Goal: Task Accomplishment & Management: Complete application form

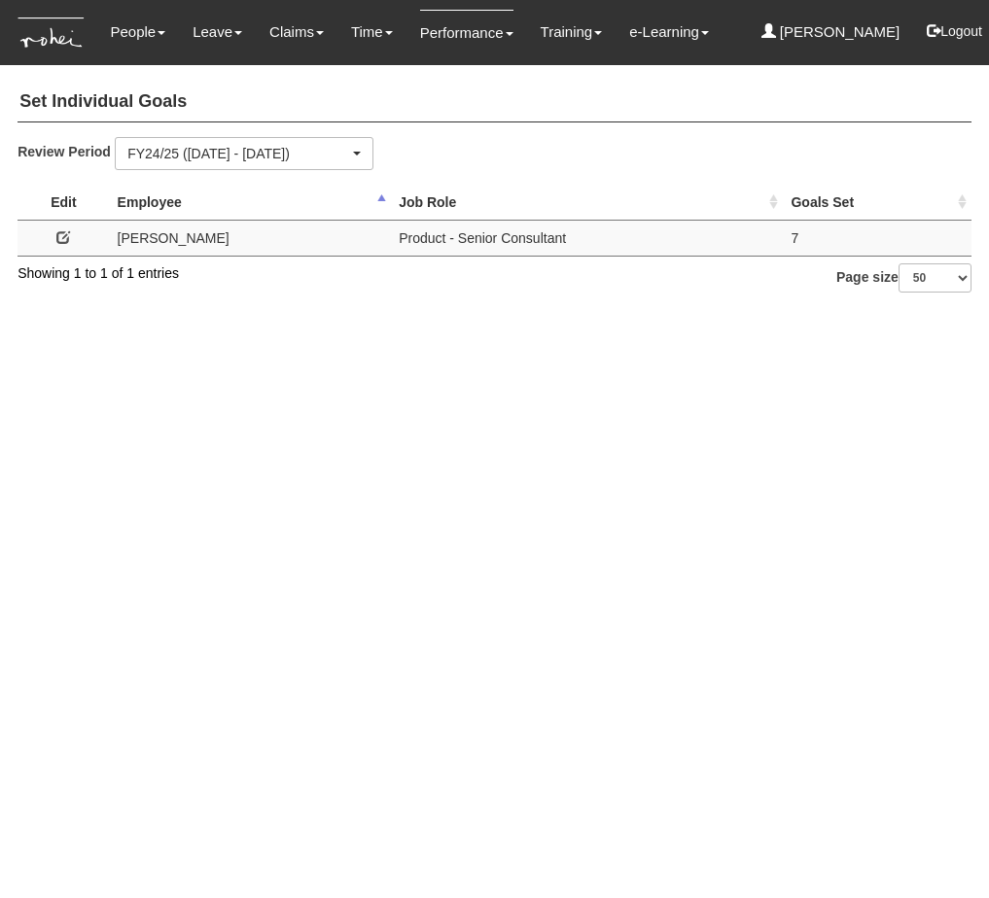
select select "50"
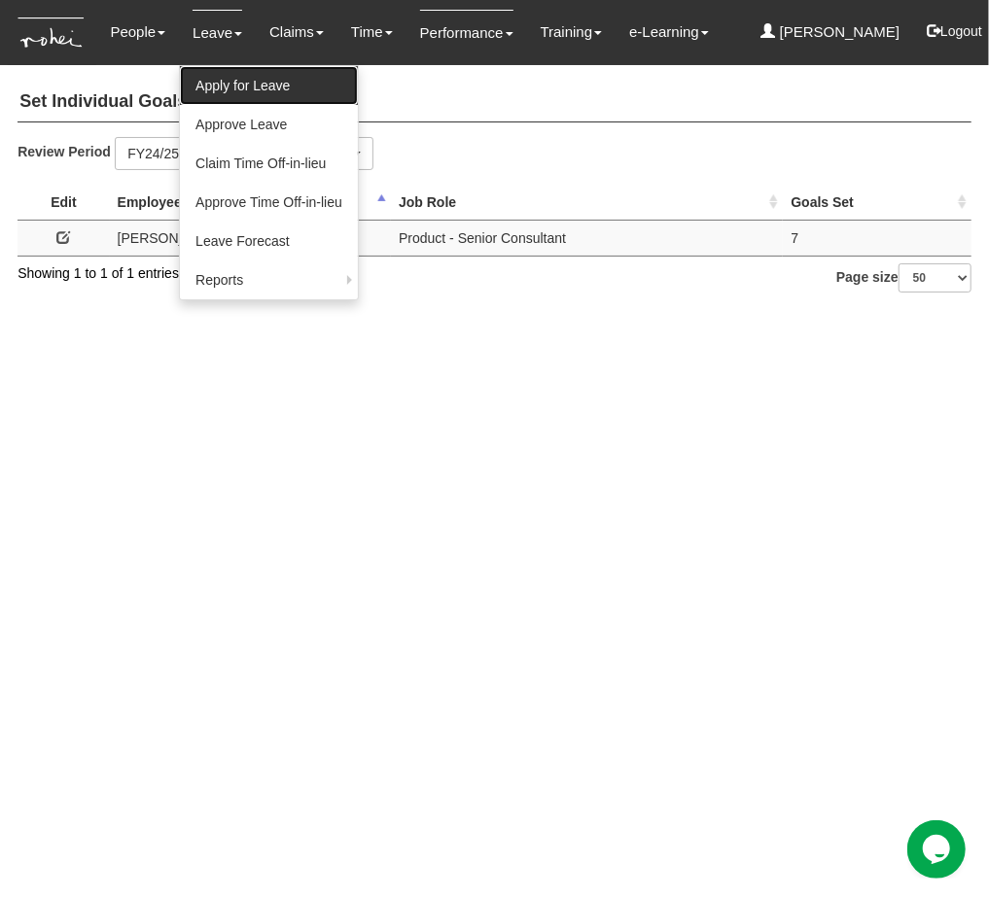
click at [219, 82] on link "Apply for Leave" at bounding box center [269, 85] width 178 height 39
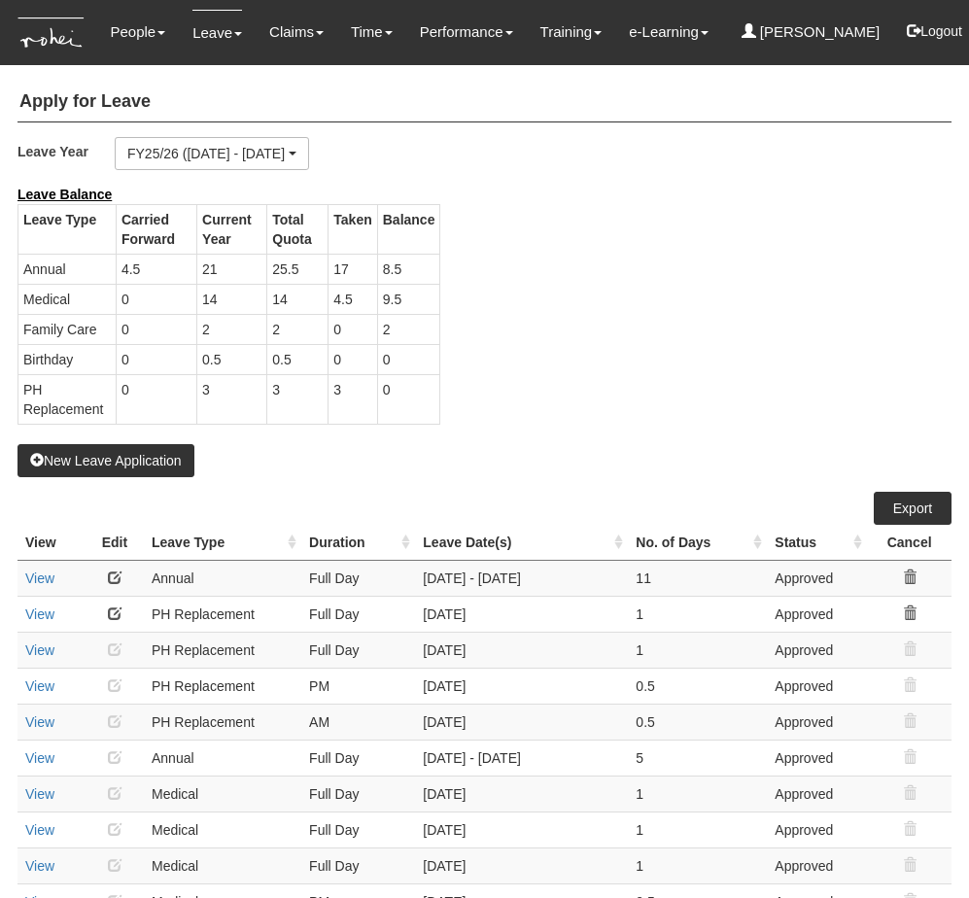
select select "50"
click at [831, 358] on div "Leave Balance Leave Type Carried Forward Current Year Total Quota Taken Balance…" at bounding box center [470, 315] width 934 height 260
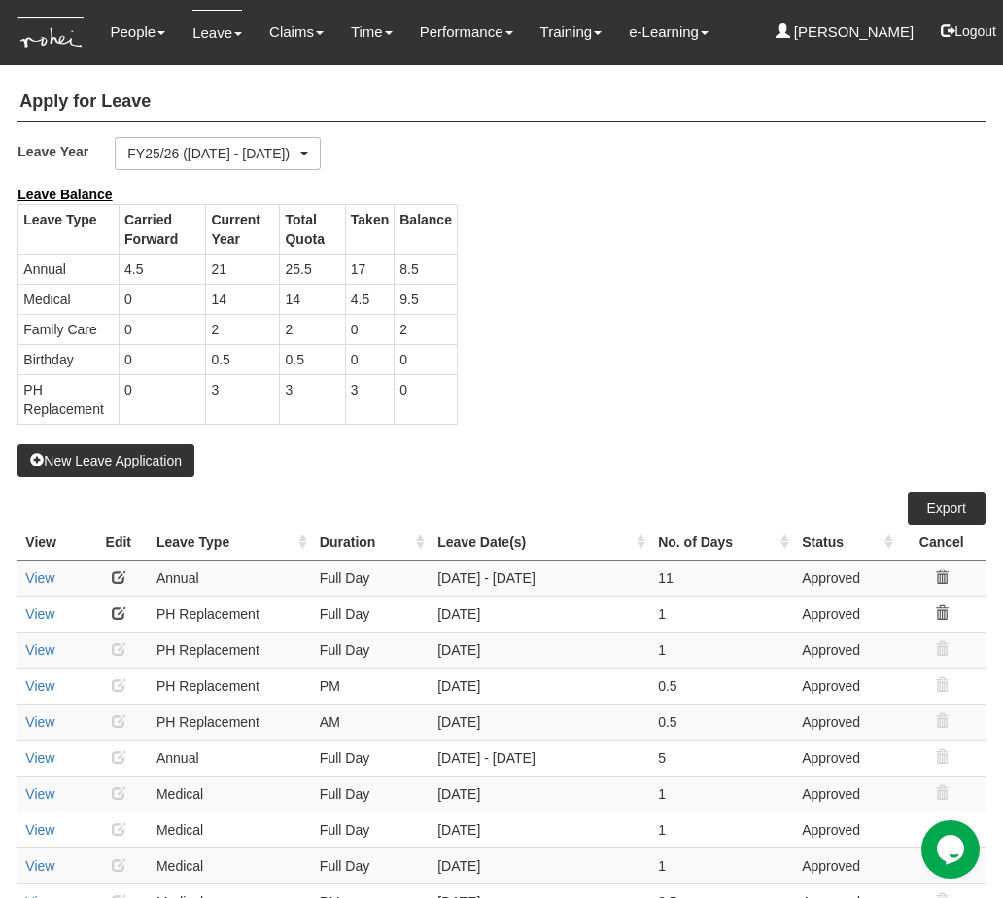
click at [714, 439] on div "Leave Balance Leave Type Carried Forward Current Year Total Quota Taken Balance…" at bounding box center [486, 315] width 967 height 260
click at [111, 448] on button "New Leave Application" at bounding box center [106, 460] width 177 height 33
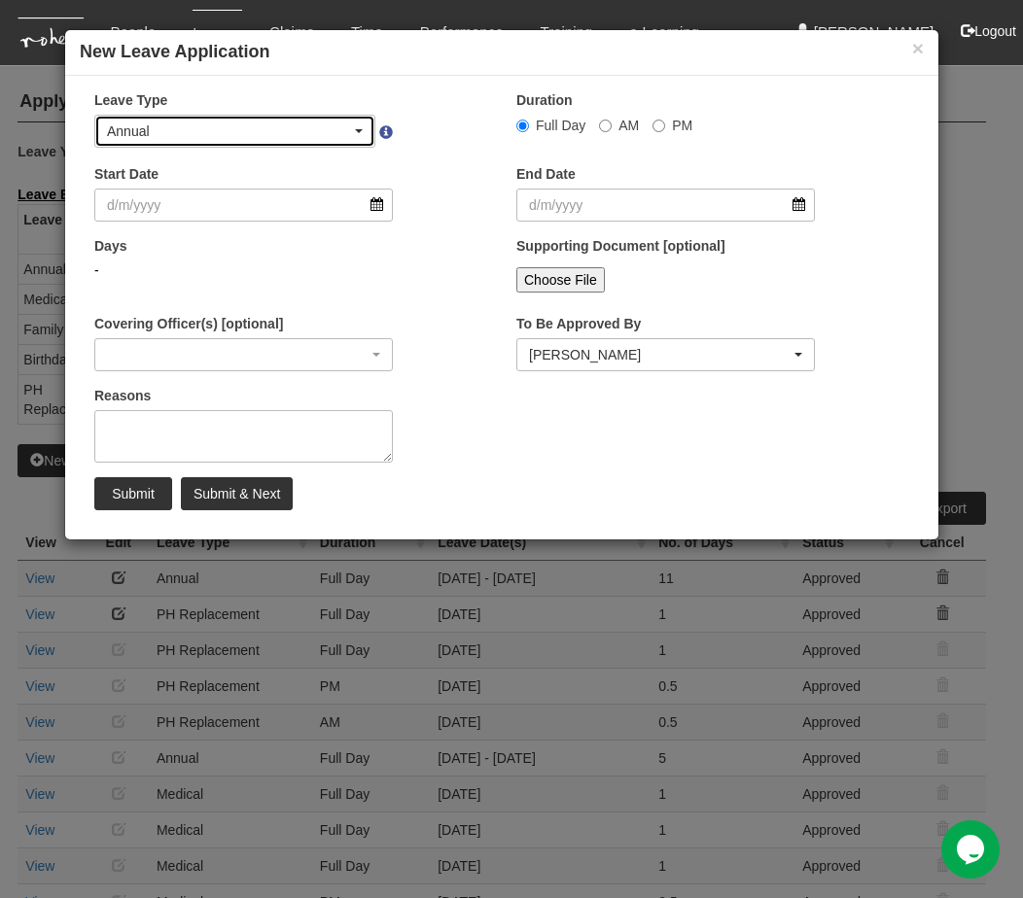
click at [310, 130] on div "Annual" at bounding box center [229, 131] width 244 height 19
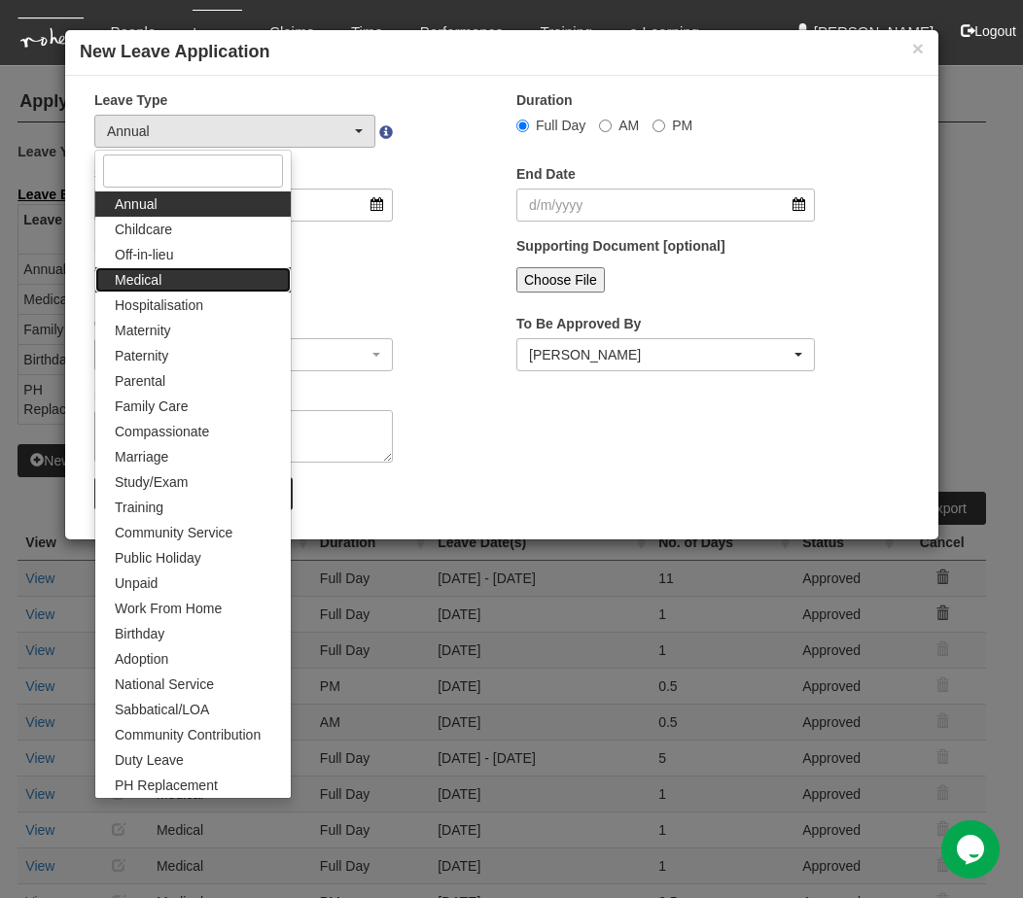
click at [153, 286] on span "Medical" at bounding box center [138, 279] width 47 height 19
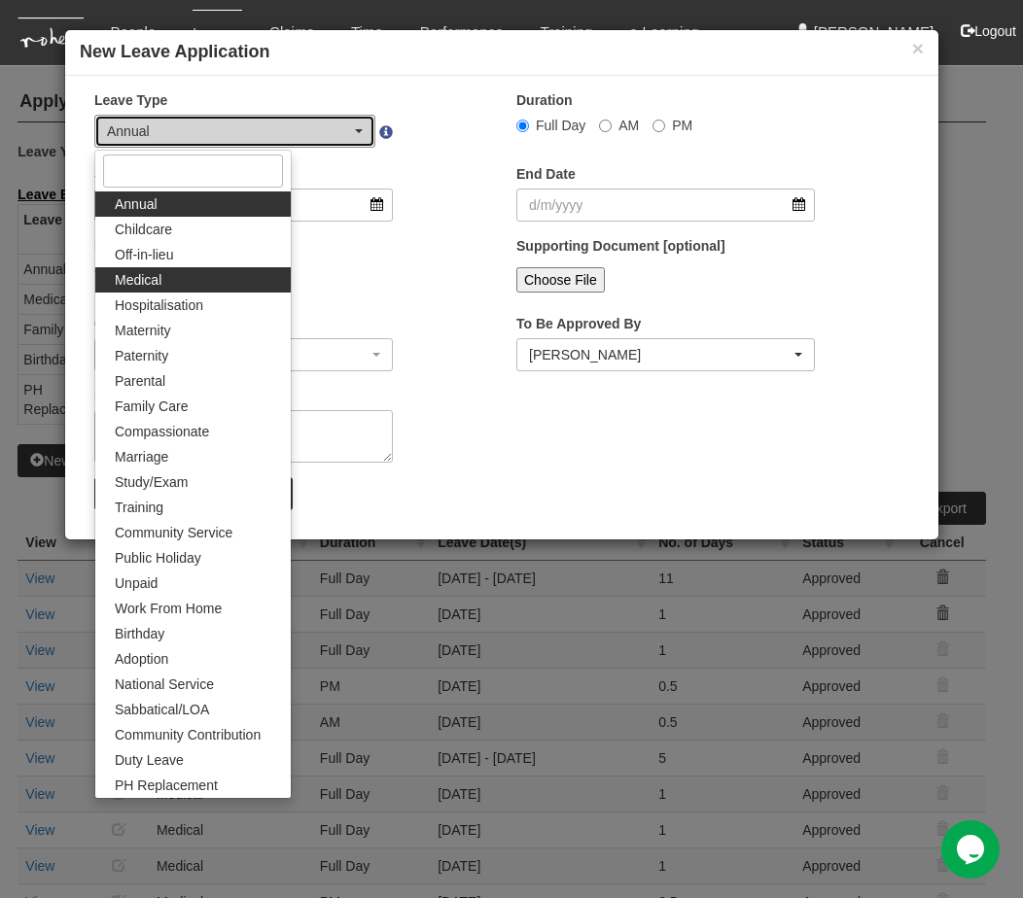
select select "4"
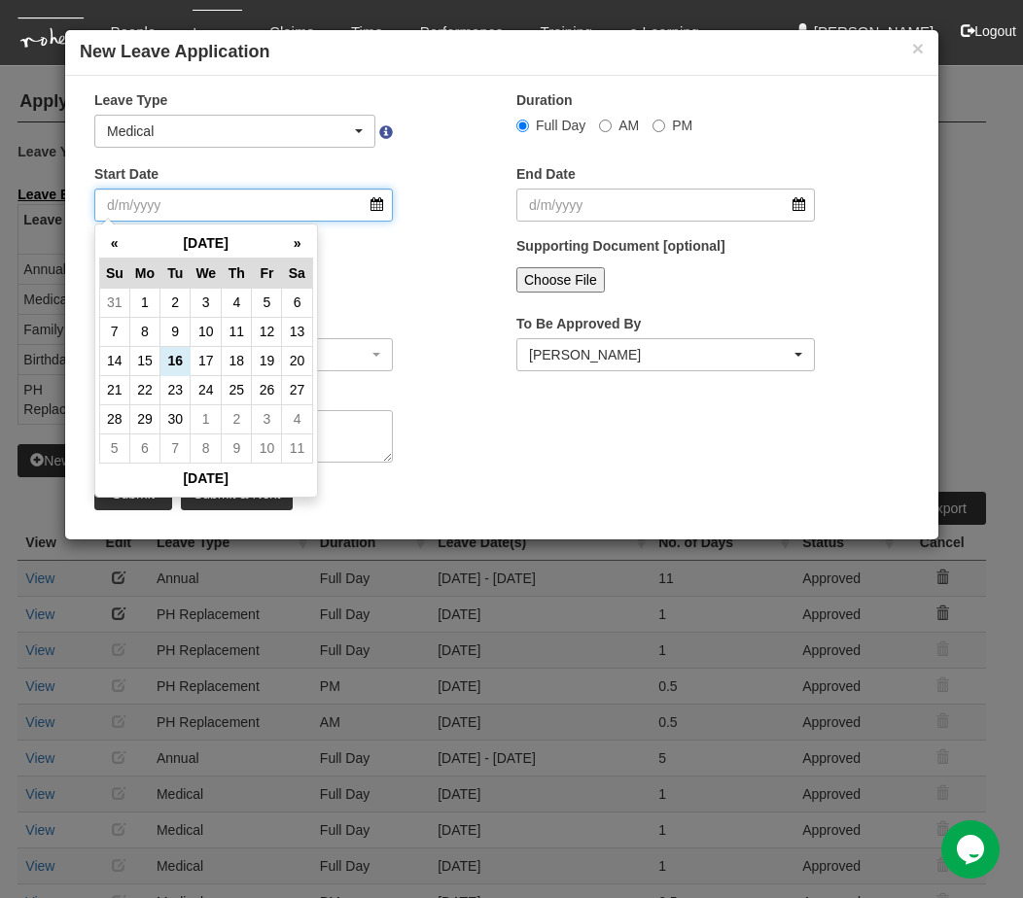
click at [379, 207] on input "Start Date" at bounding box center [243, 205] width 299 height 33
click at [149, 334] on td "8" at bounding box center [144, 331] width 30 height 29
type input "[DATE]"
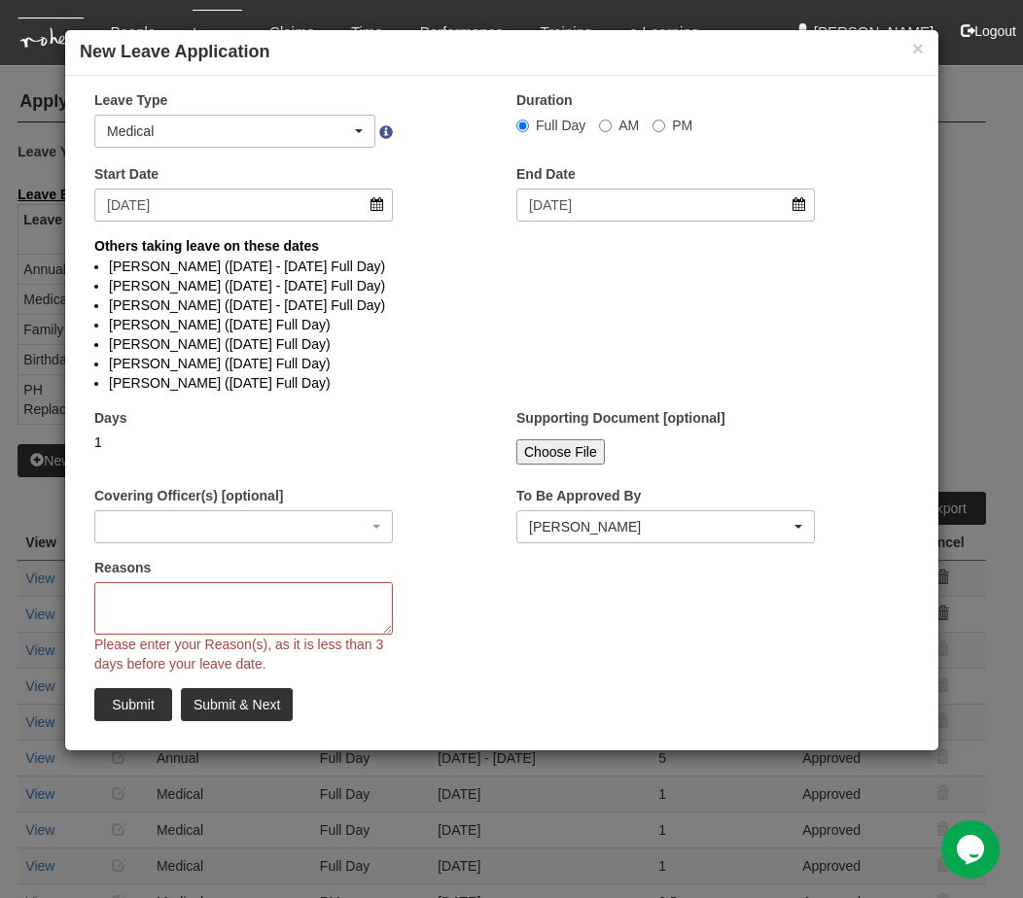
select select
click at [226, 609] on textarea "Reasons" at bounding box center [243, 608] width 299 height 53
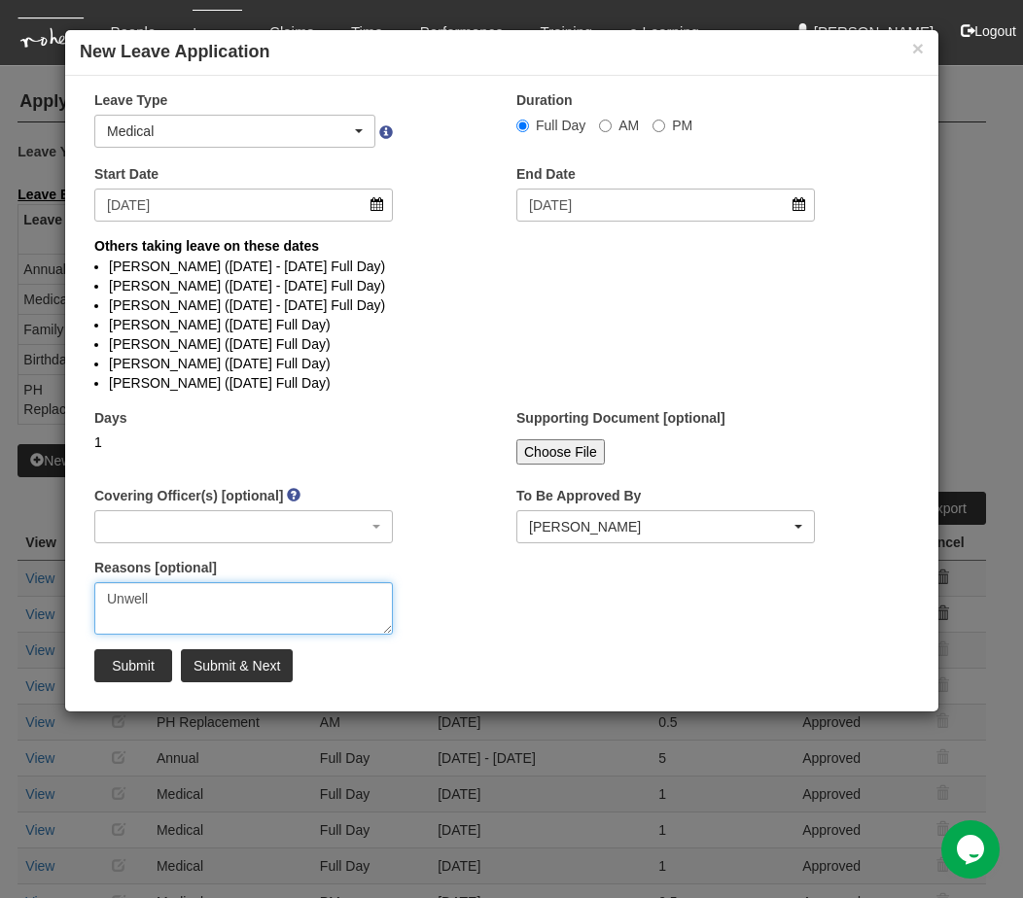
type textarea "Unwell"
click at [110, 666] on input "Submit" at bounding box center [133, 666] width 78 height 33
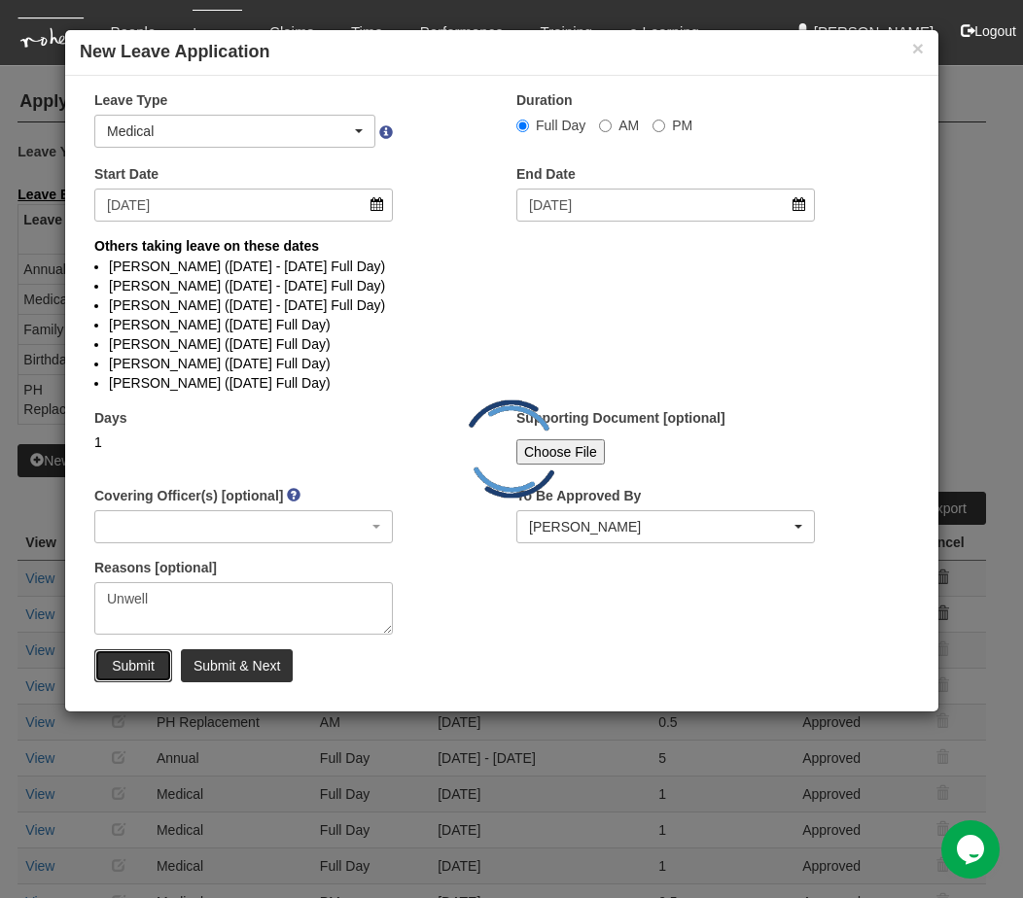
select select "1"
select select
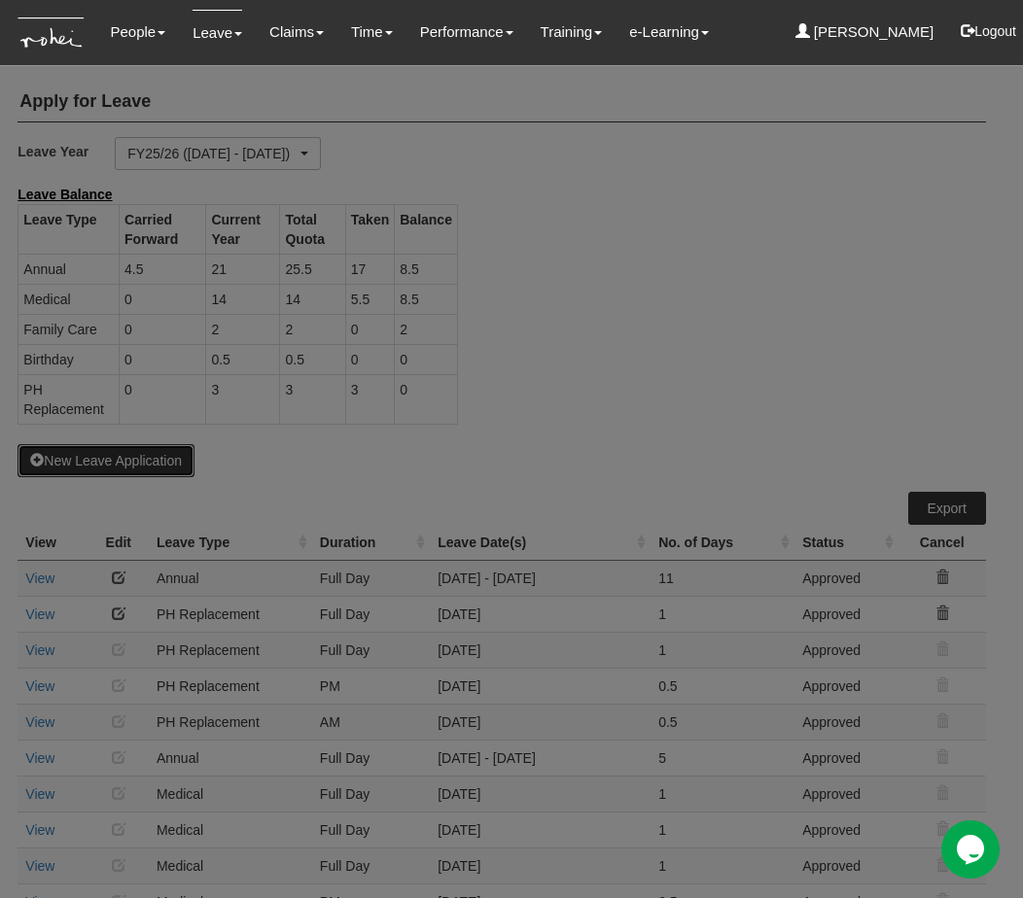
select select "50"
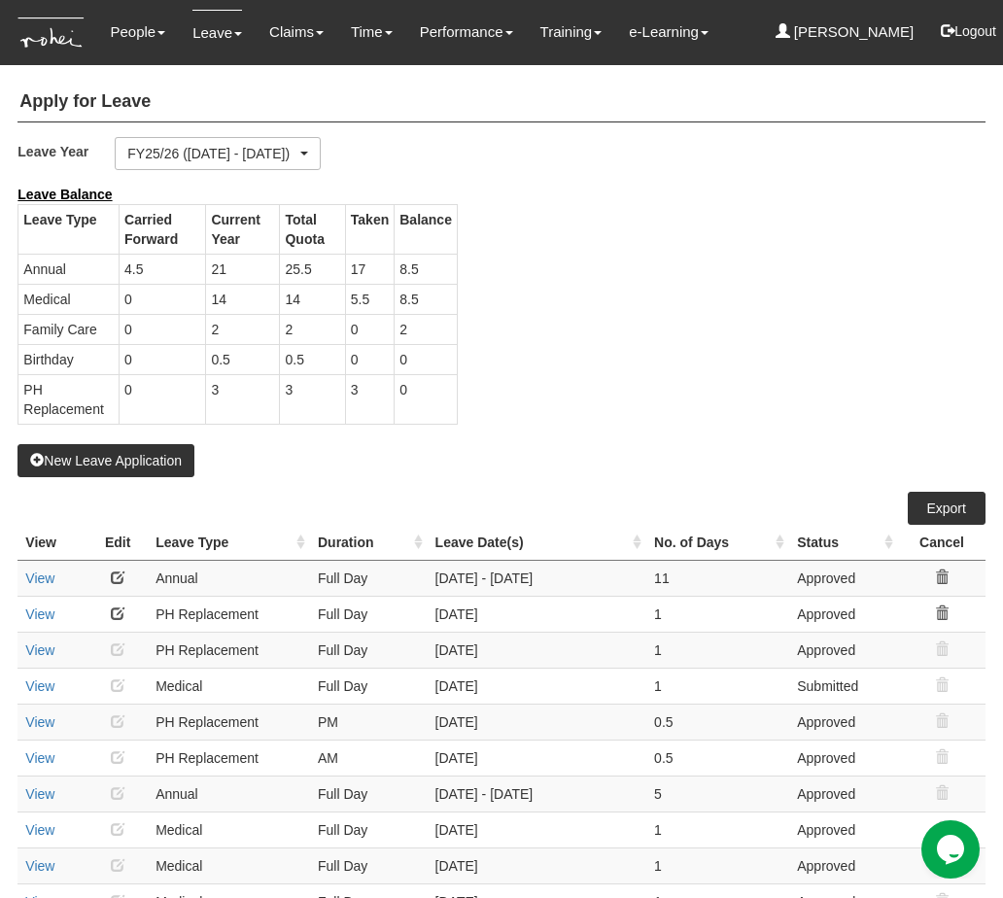
click at [697, 334] on div "Leave Balance Leave Type Carried Forward Current Year Total Quota Taken Balance…" at bounding box center [486, 315] width 967 height 260
click at [780, 282] on div "Leave Balance Leave Type Carried Forward Current Year Total Quota Taken Balance…" at bounding box center [486, 315] width 967 height 260
